Goal: Transaction & Acquisition: Purchase product/service

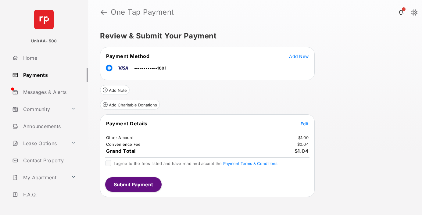
click at [304, 123] on span "Edit" at bounding box center [304, 123] width 8 height 5
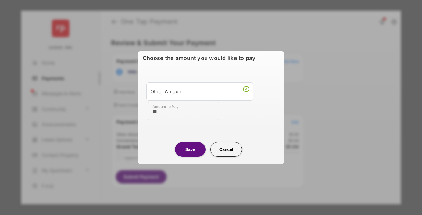
click at [190, 149] on button "Save" at bounding box center [190, 149] width 30 height 15
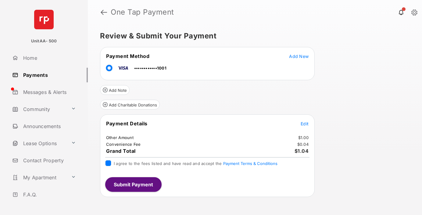
click at [133, 184] on button "Submit Payment" at bounding box center [133, 184] width 56 height 15
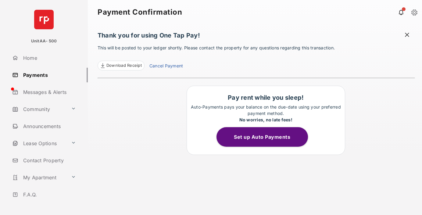
click at [48, 75] on link "Payments" at bounding box center [49, 75] width 78 height 15
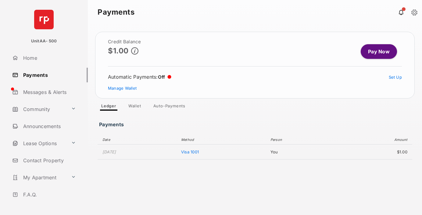
click at [376, 51] on link "Pay Now" at bounding box center [378, 51] width 36 height 15
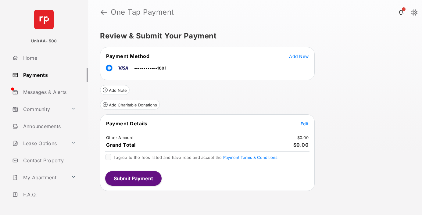
click at [304, 123] on span "Edit" at bounding box center [304, 123] width 8 height 5
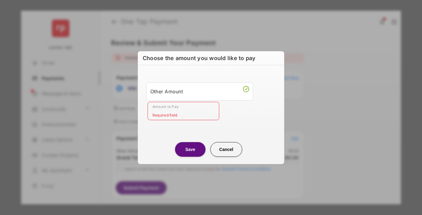
click at [200, 91] on div "Other Amount" at bounding box center [199, 91] width 99 height 10
type input "**"
click at [190, 149] on button "Save" at bounding box center [190, 149] width 30 height 15
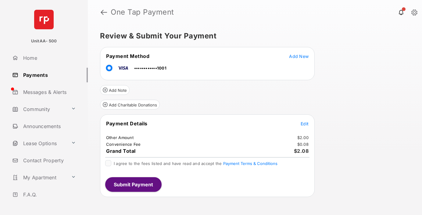
click at [133, 184] on button "Submit Payment" at bounding box center [133, 184] width 56 height 15
